Goal: Transaction & Acquisition: Book appointment/travel/reservation

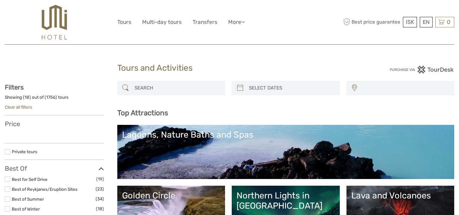
select select
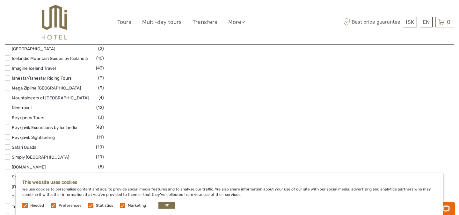
scroll to position [968, 0]
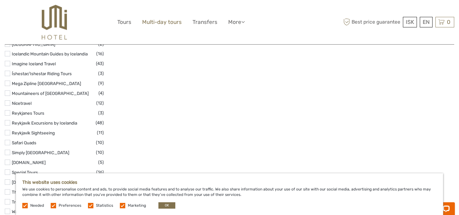
click at [170, 24] on link "Multi-day tours" at bounding box center [162, 22] width 40 height 9
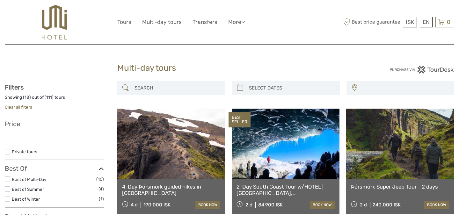
select select
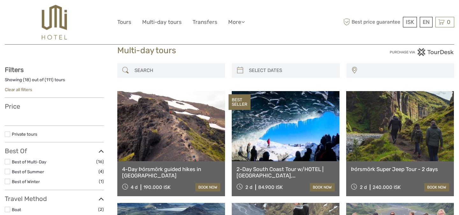
scroll to position [20, 0]
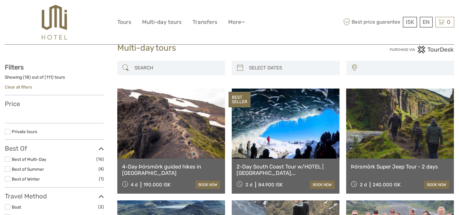
select select
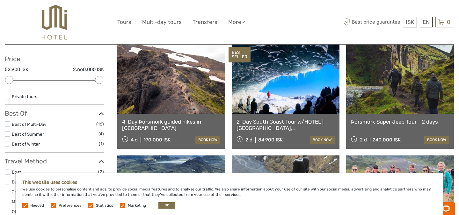
scroll to position [0, 0]
